Goal: Task Accomplishment & Management: Complete application form

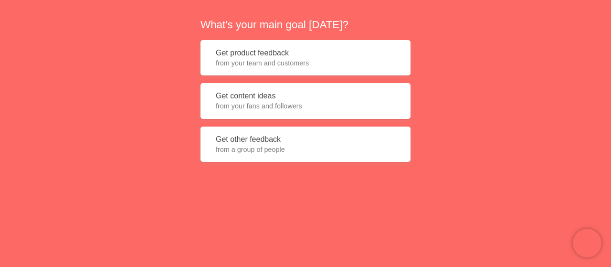
click at [297, 67] on span "from your team and customers" at bounding box center [305, 63] width 179 height 10
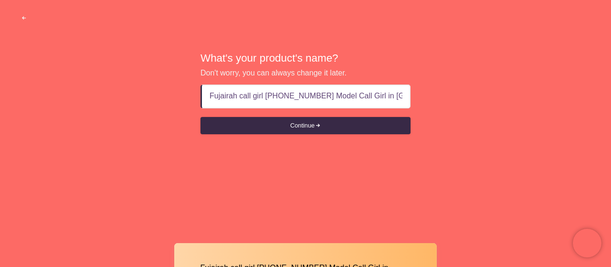
scroll to position [0, 7]
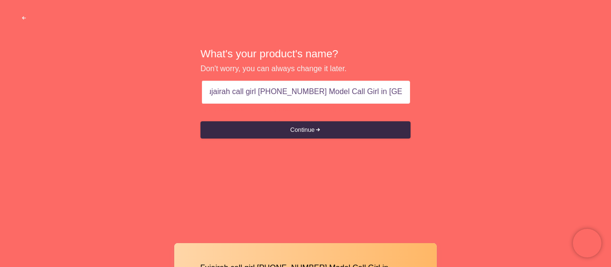
drag, startPoint x: 259, startPoint y: 91, endPoint x: 408, endPoint y: 96, distance: 149.5
click at [408, 96] on div "Fujairah call girl [PHONE_NUMBER] Model Call Girl in [GEOGRAPHIC_DATA]" at bounding box center [305, 92] width 210 height 24
type input "Fujairah call girl"
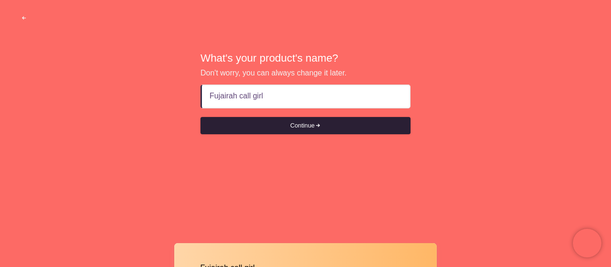
click at [309, 126] on button "Continue" at bounding box center [305, 125] width 210 height 17
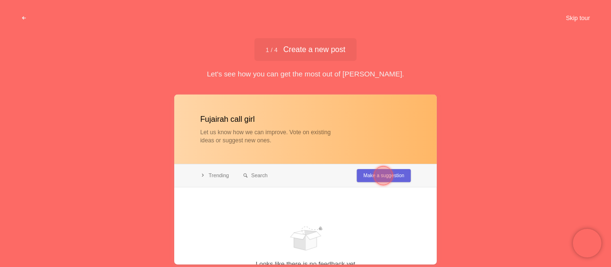
click at [571, 19] on button "Skip tour" at bounding box center [577, 18] width 47 height 17
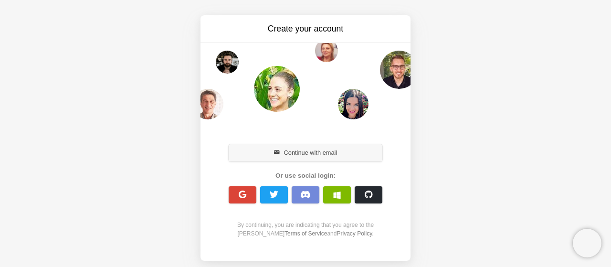
click at [305, 152] on button "Continue with email" at bounding box center [306, 152] width 154 height 17
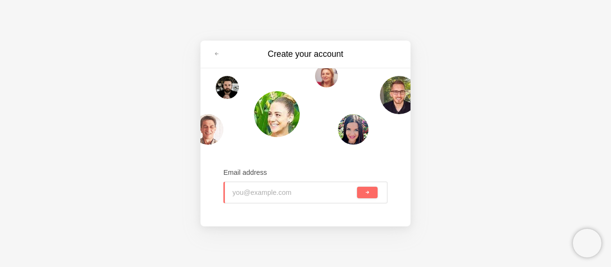
click at [287, 190] on input "email" at bounding box center [293, 192] width 123 height 21
paste input "[EMAIL_ADDRESS][DOMAIN_NAME]"
type input "[EMAIL_ADDRESS][DOMAIN_NAME]"
click at [364, 193] on button "submit" at bounding box center [367, 192] width 21 height 11
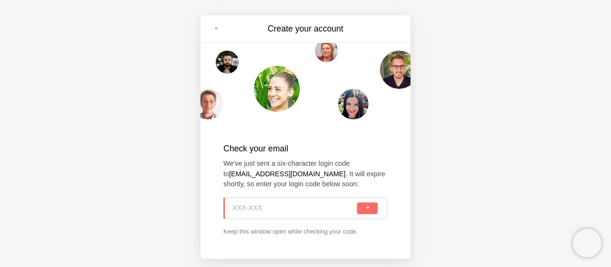
click at [271, 210] on input at bounding box center [293, 208] width 123 height 21
paste input "ZKG-D3K"
type input "ZKG-D3K"
click at [361, 207] on button "submit" at bounding box center [367, 207] width 21 height 11
